Goal: Find contact information: Find contact information

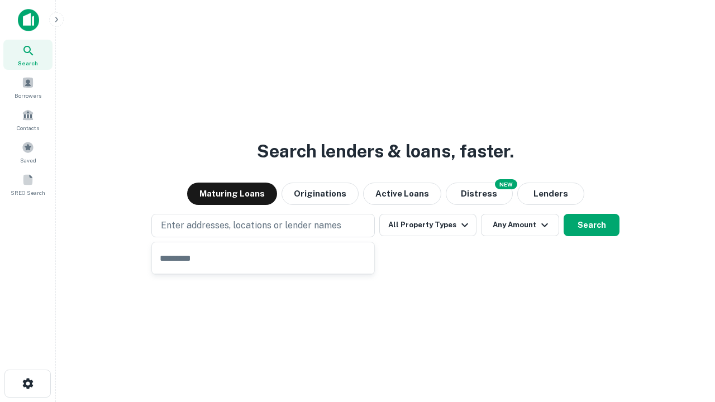
type input "**********"
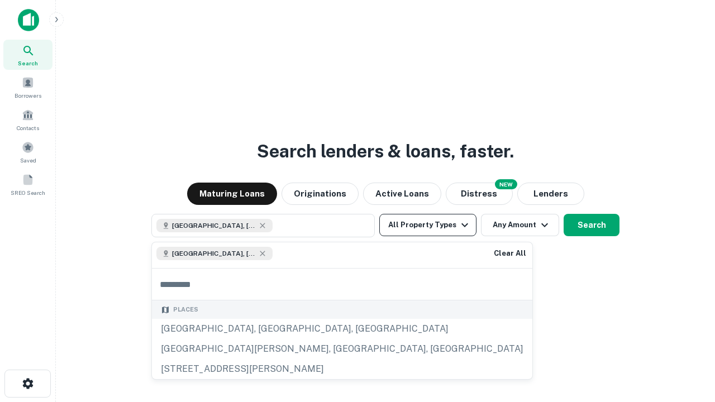
click at [428, 225] on button "All Property Types" at bounding box center [427, 225] width 97 height 22
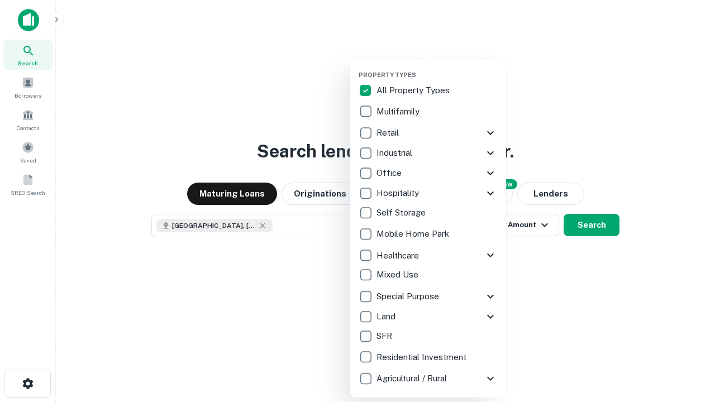
click at [437, 68] on button "button" at bounding box center [437, 68] width 156 height 1
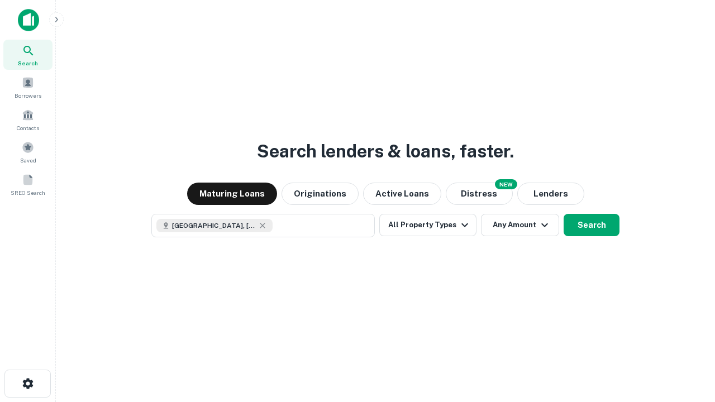
scroll to position [18, 0]
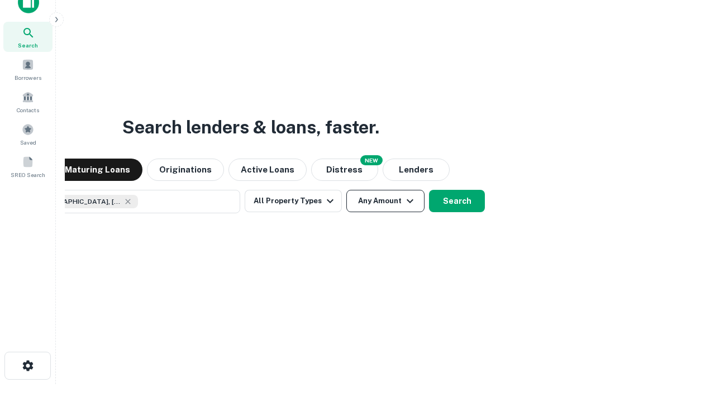
click at [346, 190] on button "Any Amount" at bounding box center [385, 201] width 78 height 22
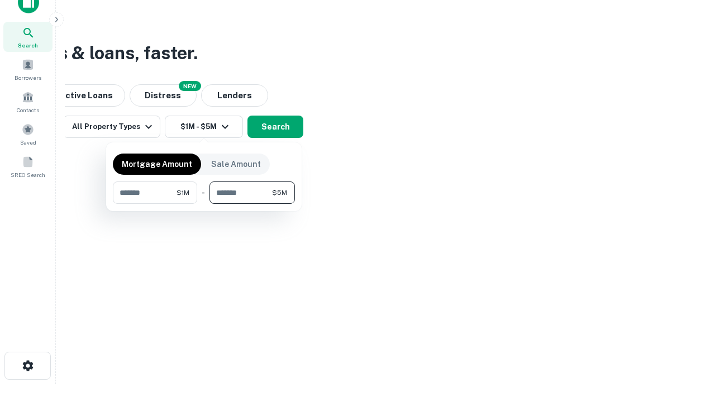
type input "*******"
click at [204, 204] on button "button" at bounding box center [204, 204] width 182 height 1
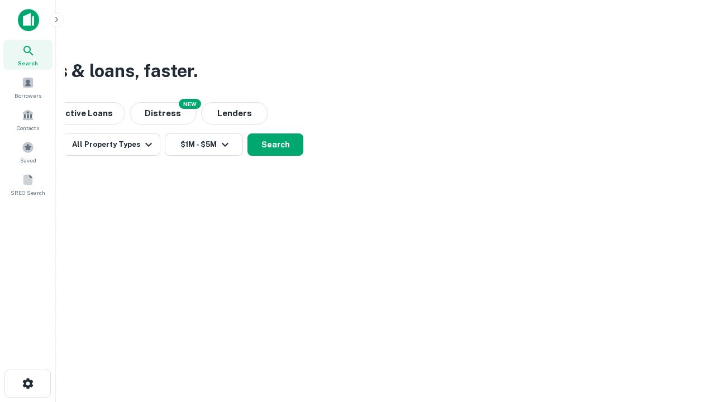
scroll to position [0, 0]
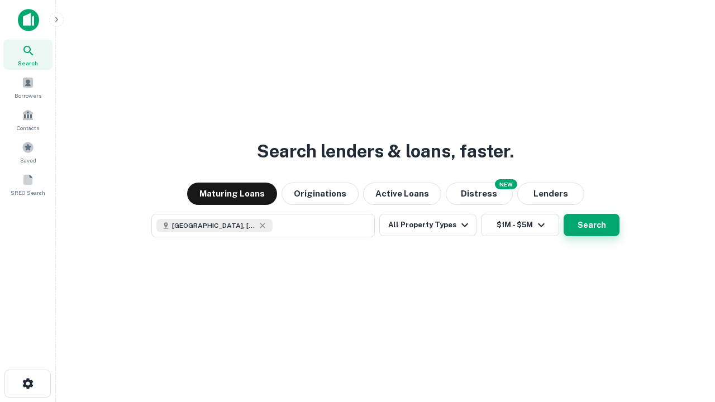
click at [564, 214] on button "Search" at bounding box center [592, 225] width 56 height 22
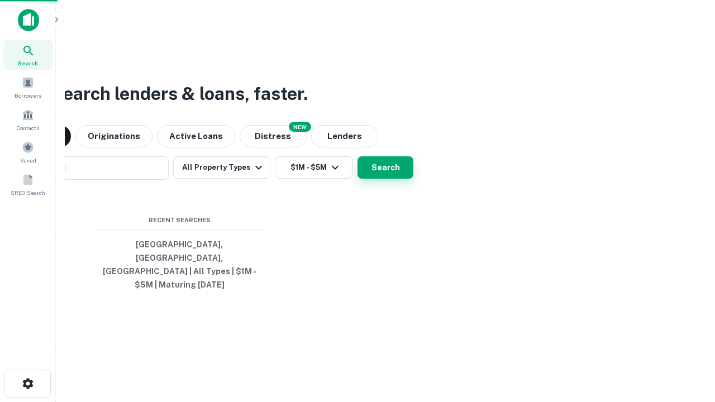
scroll to position [18, 0]
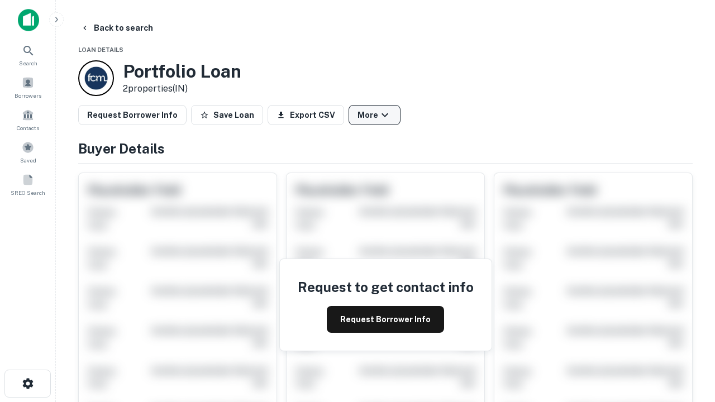
click at [374, 115] on button "More" at bounding box center [375, 115] width 52 height 20
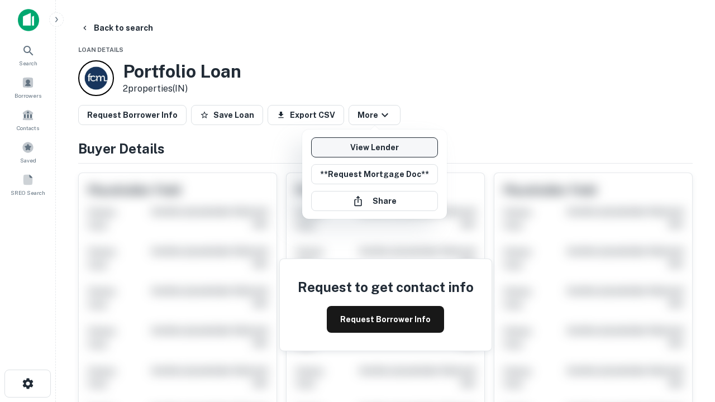
click at [374, 148] on link "View Lender" at bounding box center [374, 147] width 127 height 20
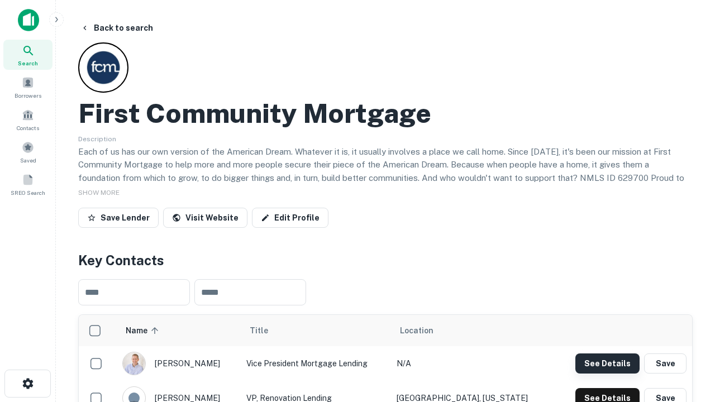
click at [607, 363] on button "See Details" at bounding box center [608, 364] width 64 height 20
click at [27, 384] on icon "button" at bounding box center [27, 383] width 13 height 13
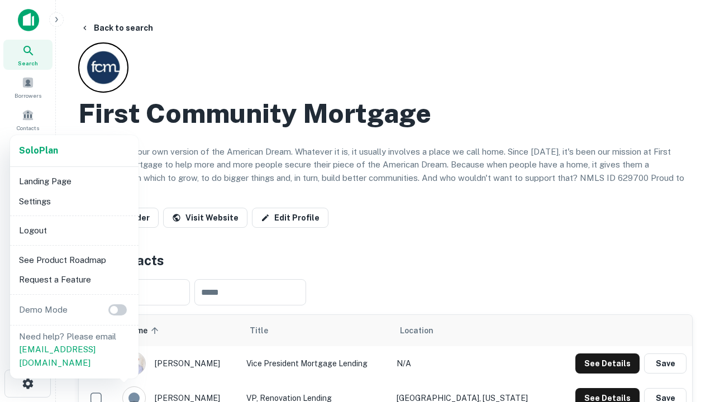
click at [74, 230] on li "Logout" at bounding box center [75, 231] width 120 height 20
